Goal: Find specific page/section: Find specific page/section

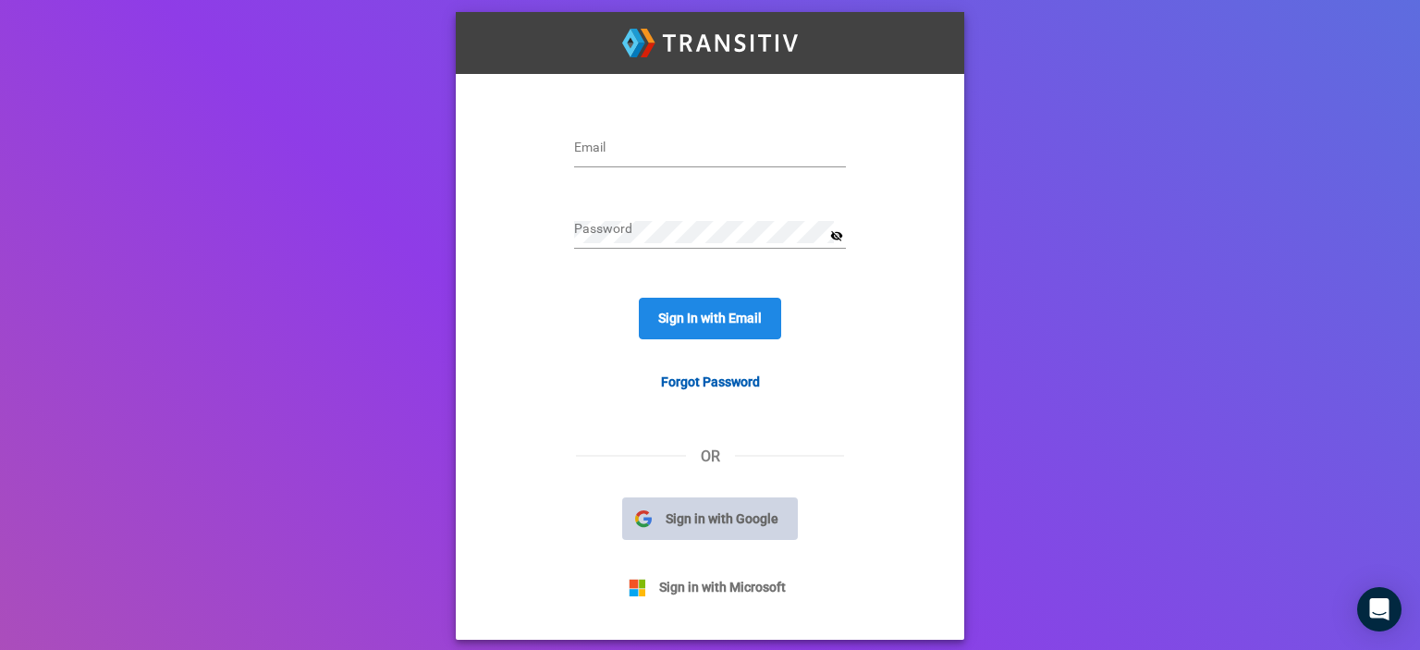
click at [741, 527] on span "Sign in with Google" at bounding box center [722, 519] width 141 height 20
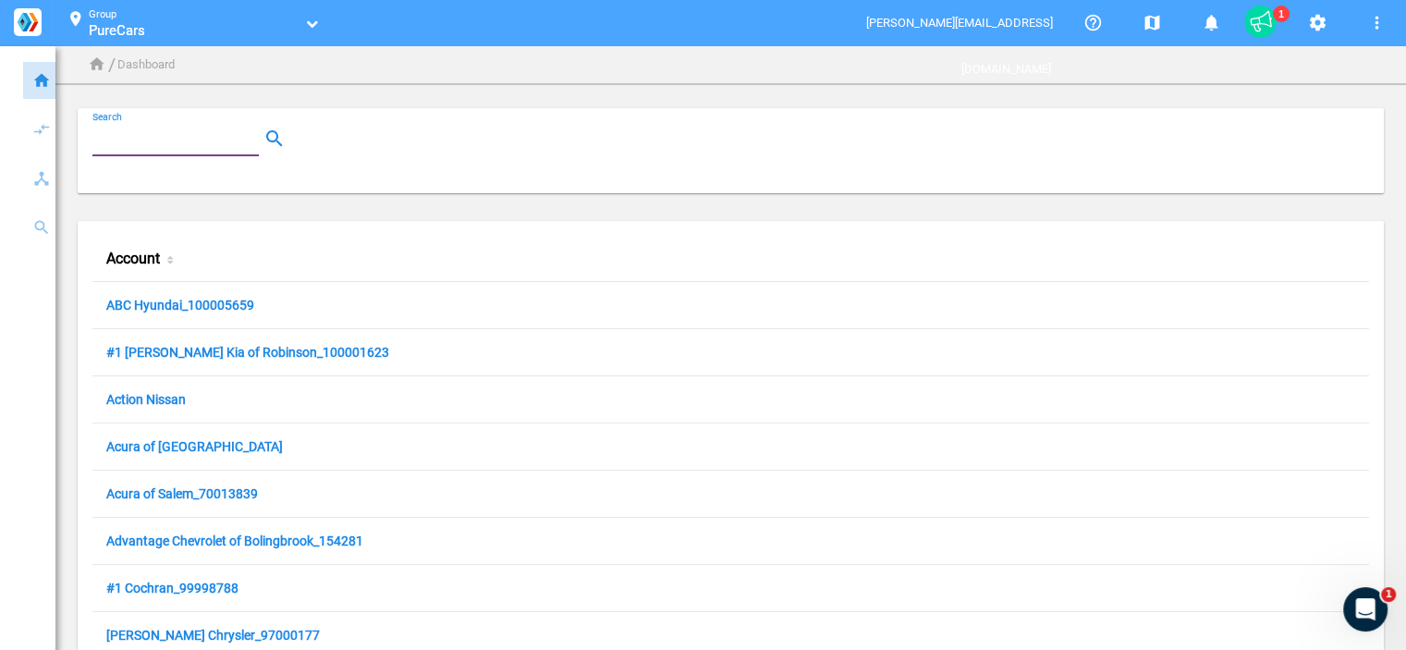
paste input "100001090"
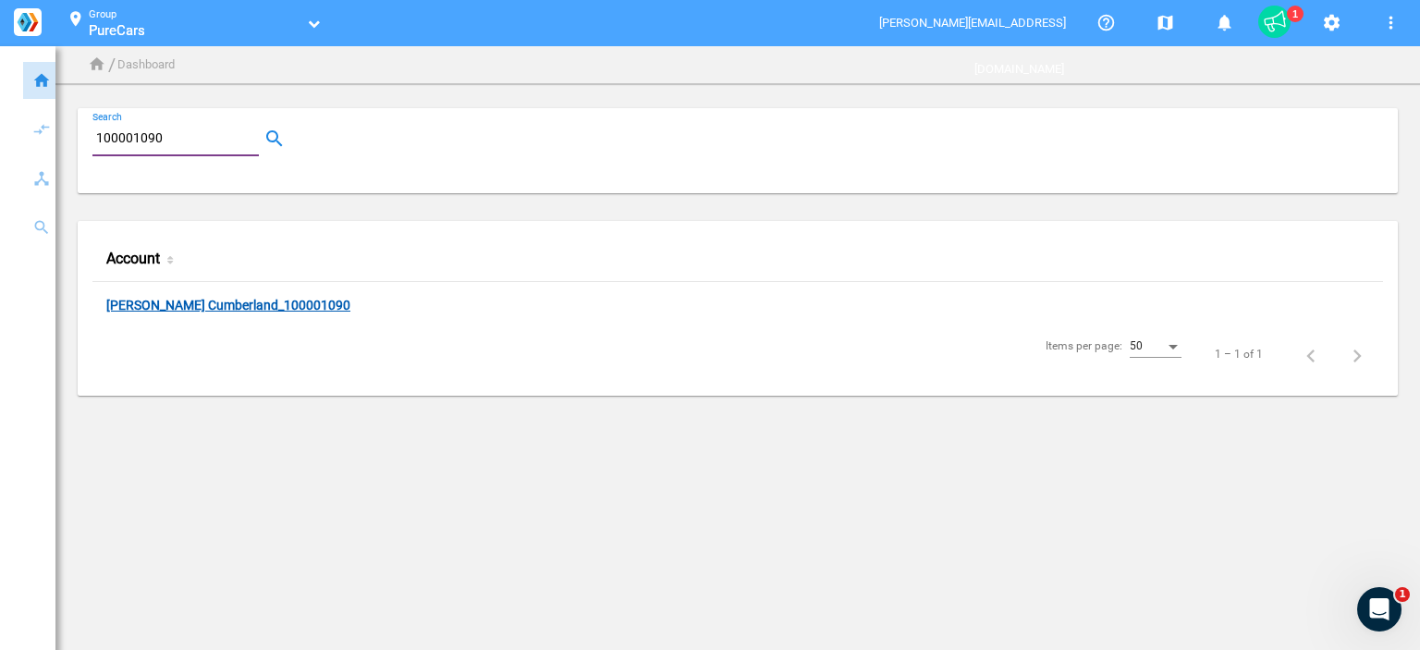
type input "100001090"
click at [203, 306] on link "[PERSON_NAME] Cumberland_100001090" at bounding box center [228, 307] width 244 height 18
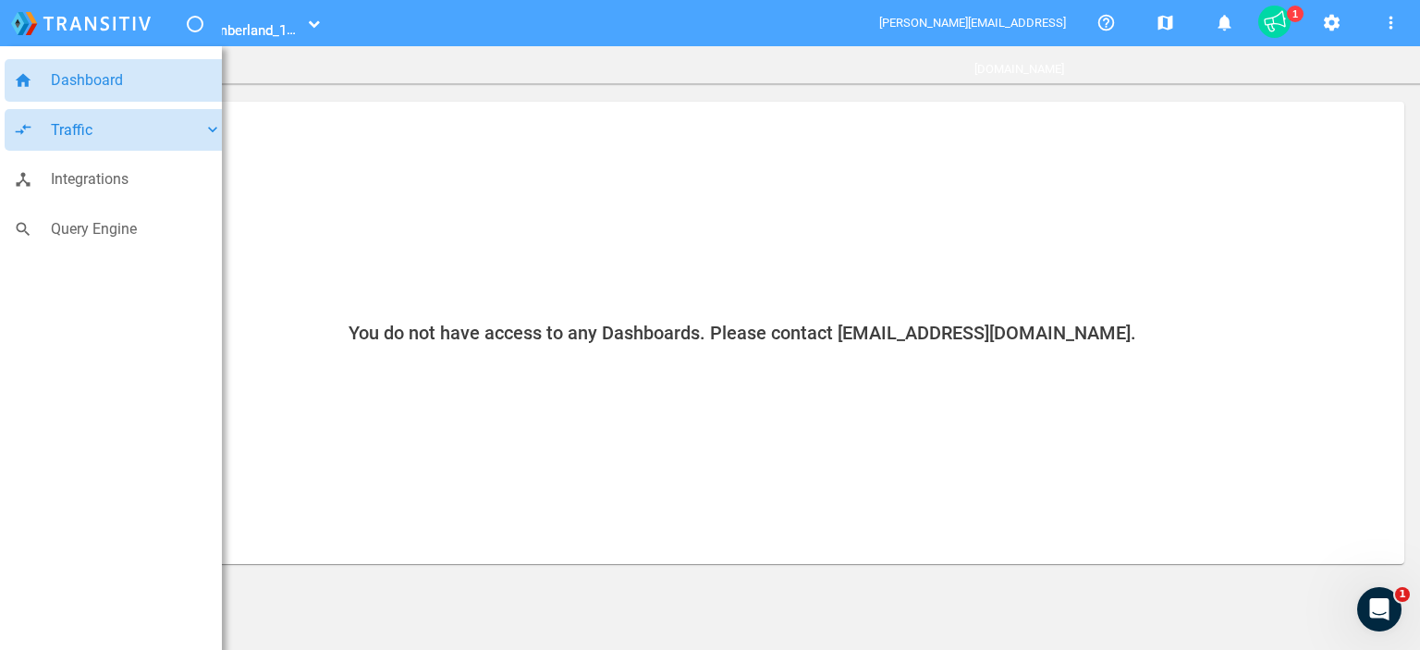
click at [152, 136] on span "Traffic" at bounding box center [127, 130] width 153 height 24
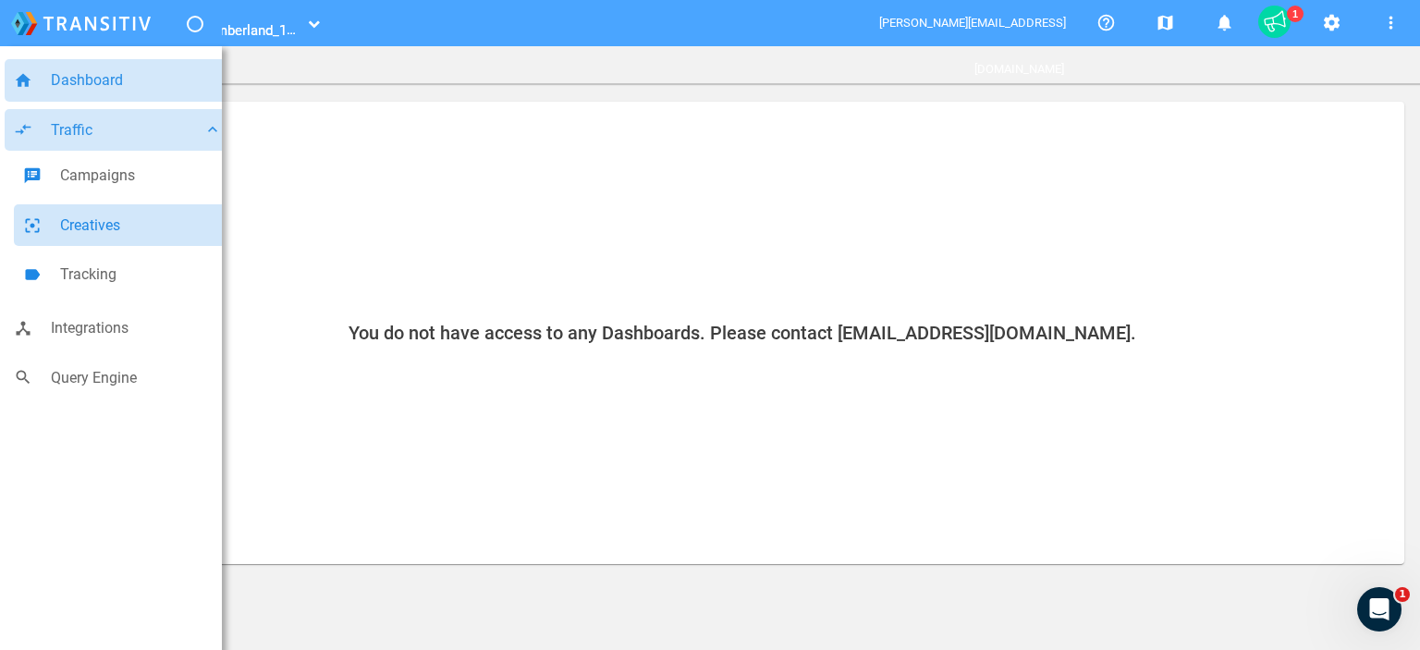
click at [134, 216] on span "Creatives" at bounding box center [141, 226] width 162 height 24
